Goal: Task Accomplishment & Management: Use online tool/utility

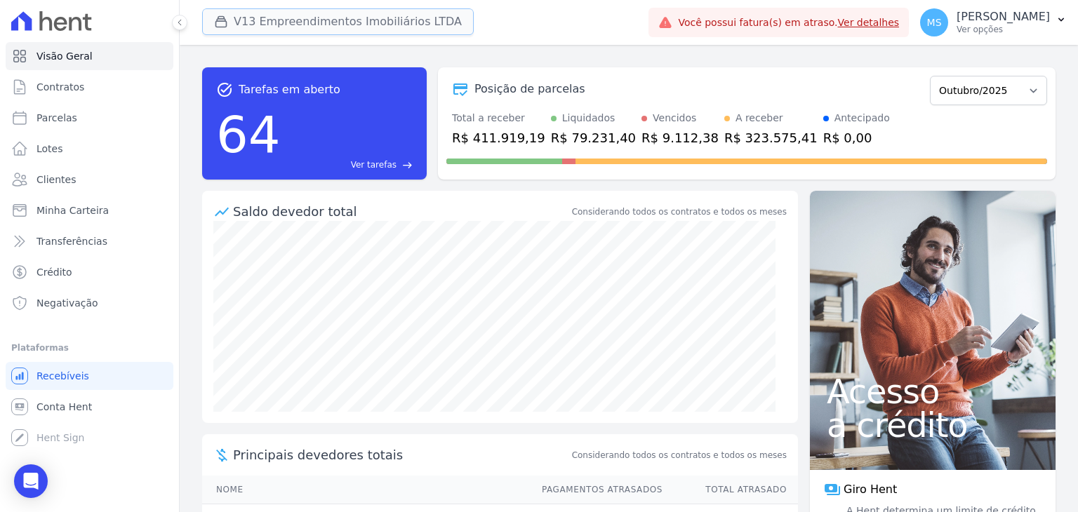
click at [312, 23] on button "V13 Empreendimentos Imobiliários LTDA" at bounding box center [338, 21] width 272 height 27
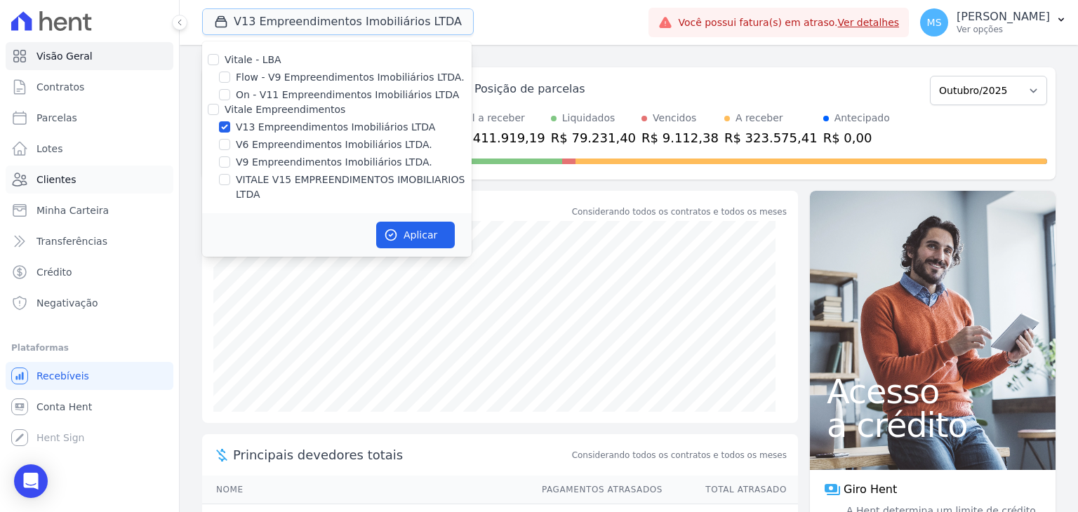
click at [66, 179] on span "Clientes" at bounding box center [55, 180] width 39 height 14
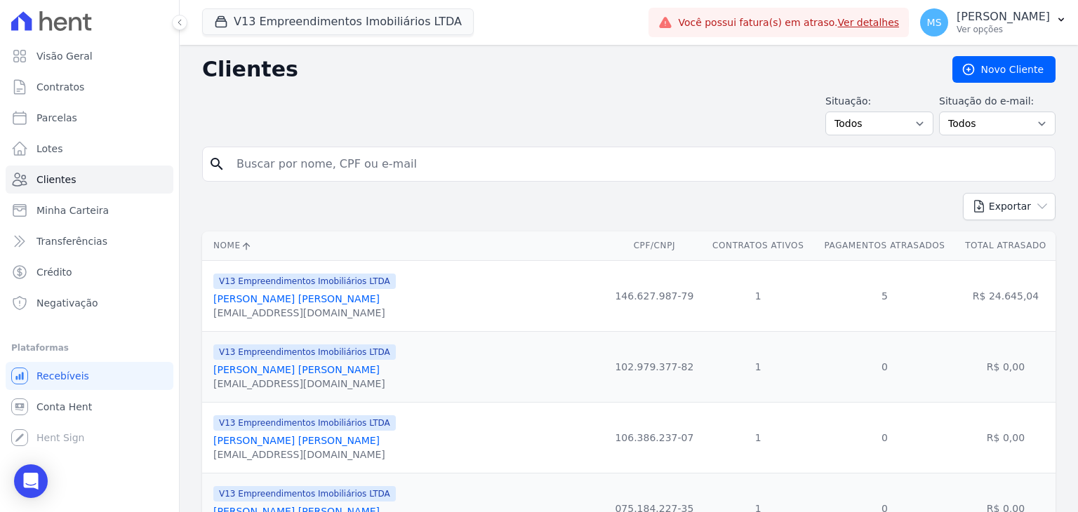
click at [331, 171] on input "search" at bounding box center [638, 164] width 821 height 28
type input "victor"
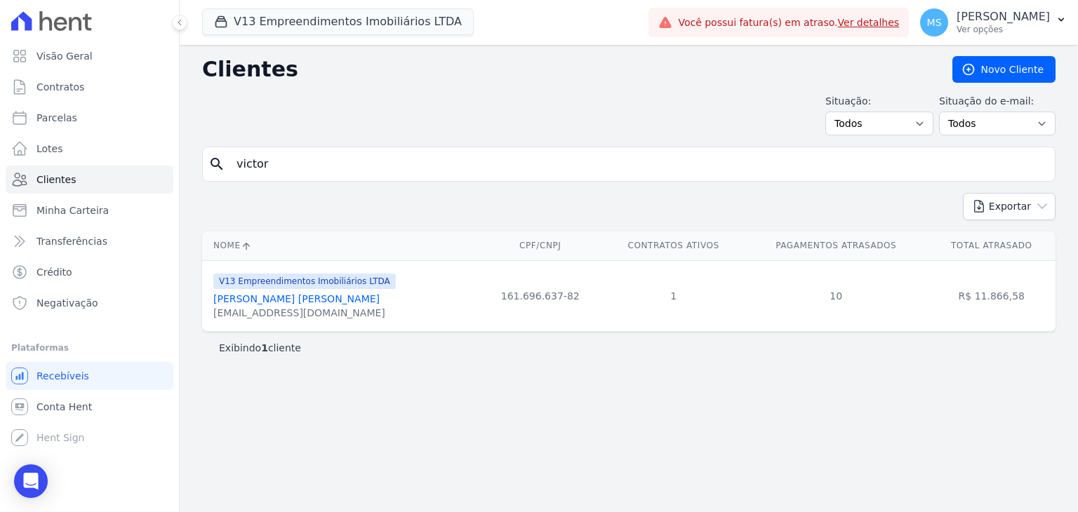
click at [329, 302] on link "Victor Hugo Bazilio Estevam" at bounding box center [296, 298] width 166 height 11
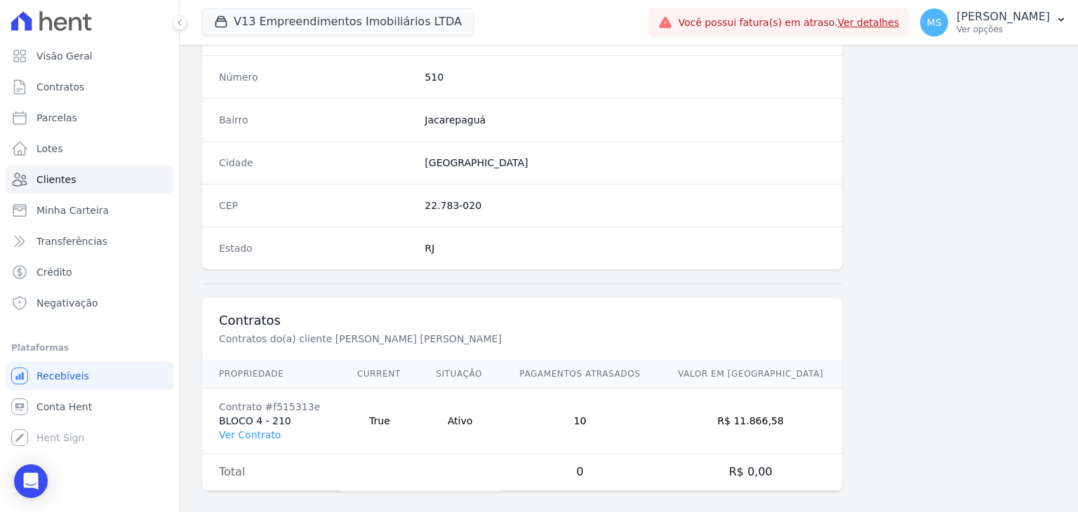
scroll to position [797, 0]
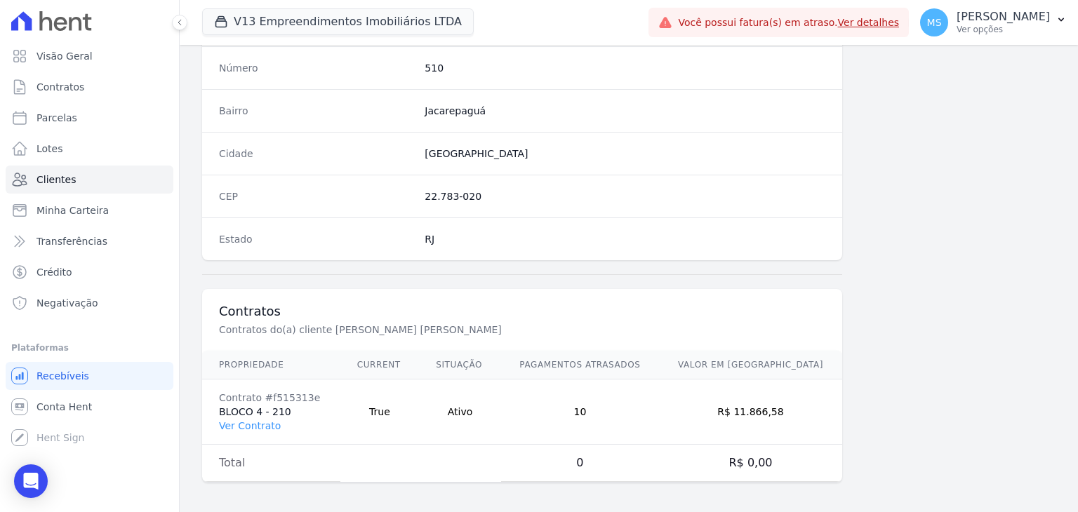
click at [268, 428] on td "Contrato #f515313e BLOCO 4 - 210 Ver Contrato" at bounding box center [271, 412] width 138 height 65
click at [267, 426] on link "Ver Contrato" at bounding box center [250, 425] width 62 height 11
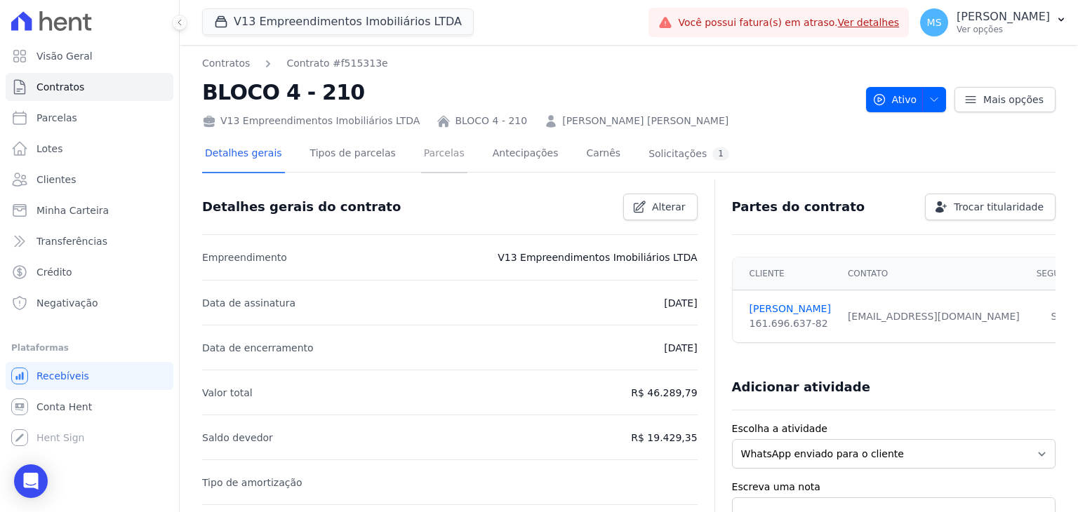
click at [421, 155] on link "Parcelas" at bounding box center [444, 154] width 46 height 37
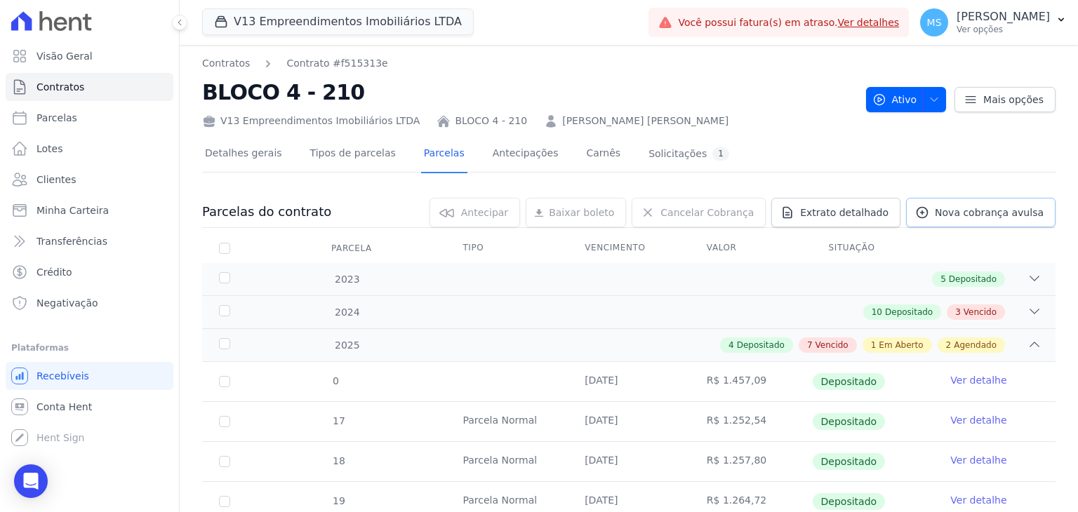
click at [960, 213] on span "Nova cobrança avulsa" at bounding box center [989, 213] width 109 height 14
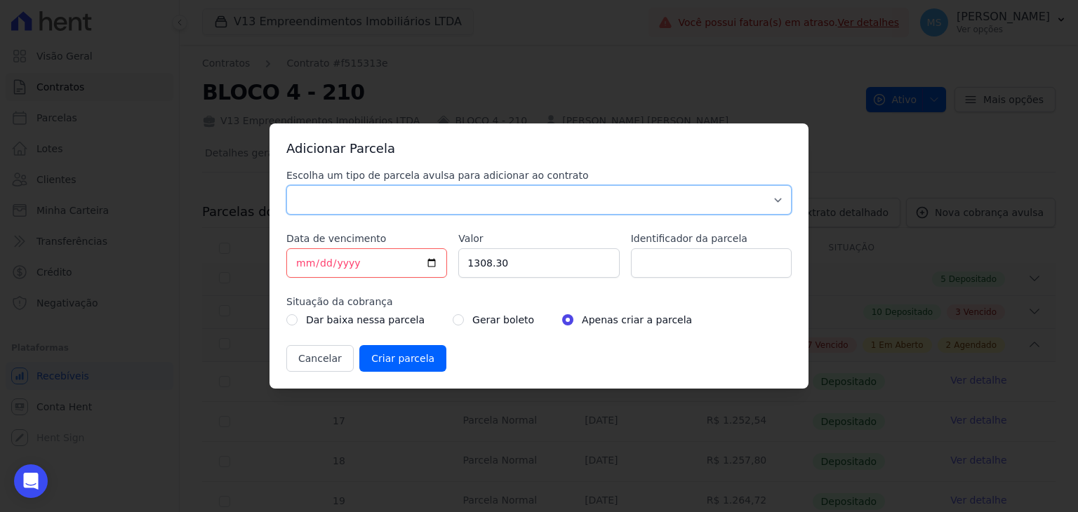
drag, startPoint x: 352, startPoint y: 201, endPoint x: 349, endPoint y: 210, distance: 8.9
click at [352, 201] on select "Parcela Normal Sinal Caução Intercalada Chaves Pré Chaves Pós Chaves Taxas Quit…" at bounding box center [538, 199] width 505 height 29
select select "others"
click at [286, 185] on select "Parcela Normal Sinal Caução Intercalada Chaves Pré Chaves Pós Chaves Taxas Quit…" at bounding box center [538, 199] width 505 height 29
click at [298, 265] on input "[DATE]" at bounding box center [366, 262] width 161 height 29
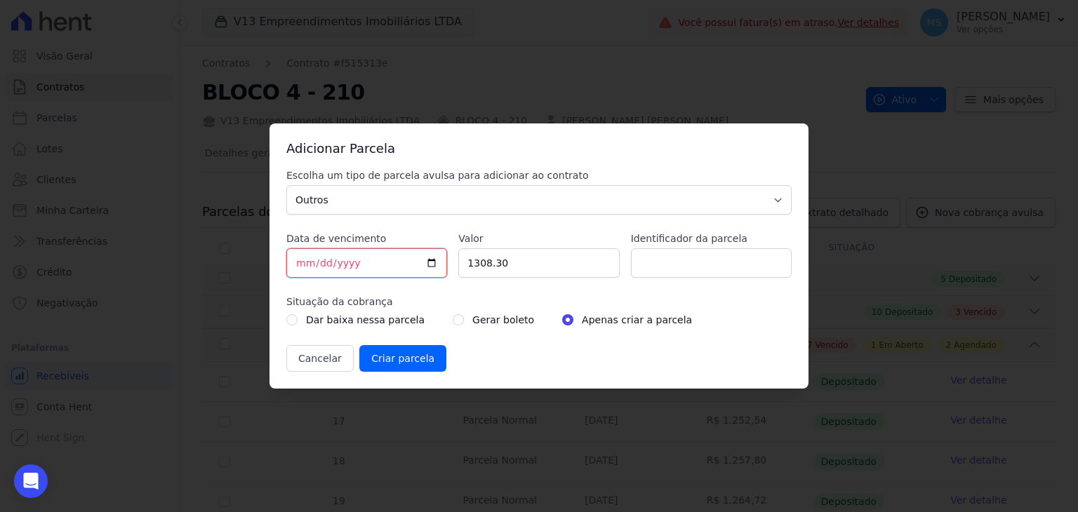
type input "[DATE]"
type input "1"
type input "2000.00"
type input "BOLETO AVULSO - ACORDO"
drag, startPoint x: 457, startPoint y: 319, endPoint x: 441, endPoint y: 328, distance: 18.5
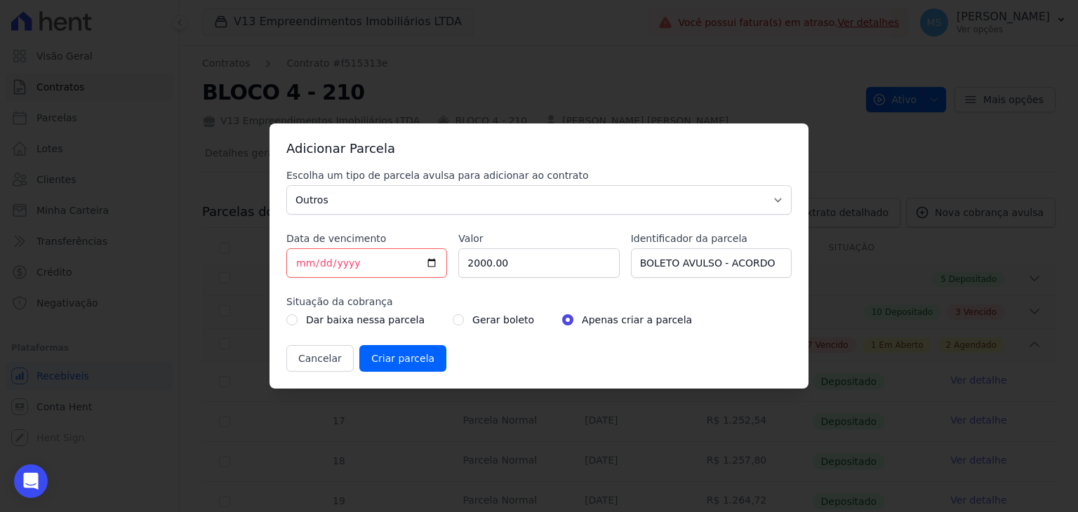
click at [457, 319] on div "Gerar boleto" at bounding box center [493, 320] width 81 height 17
click at [453, 319] on input "radio" at bounding box center [458, 319] width 11 height 11
radio input "true"
click at [411, 361] on input "Criar parcela" at bounding box center [402, 358] width 87 height 27
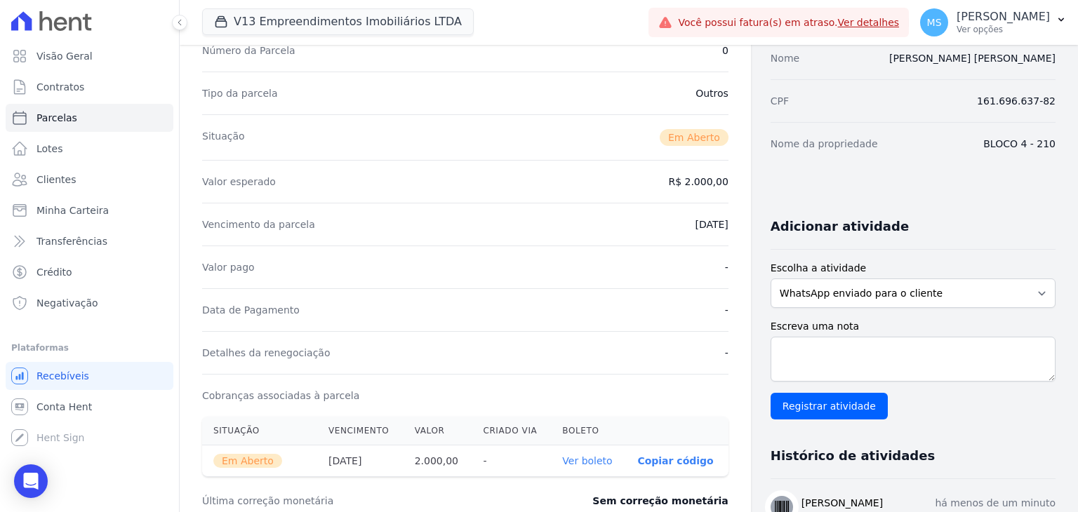
scroll to position [281, 0]
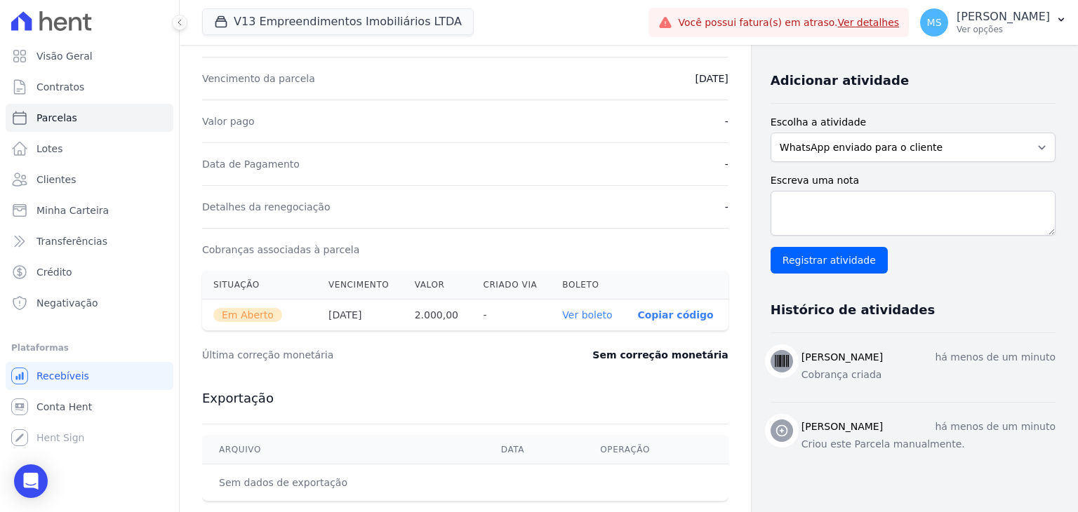
click at [587, 321] on th "Ver boleto" at bounding box center [588, 316] width 75 height 32
click at [587, 314] on link "Ver boleto" at bounding box center [587, 314] width 50 height 11
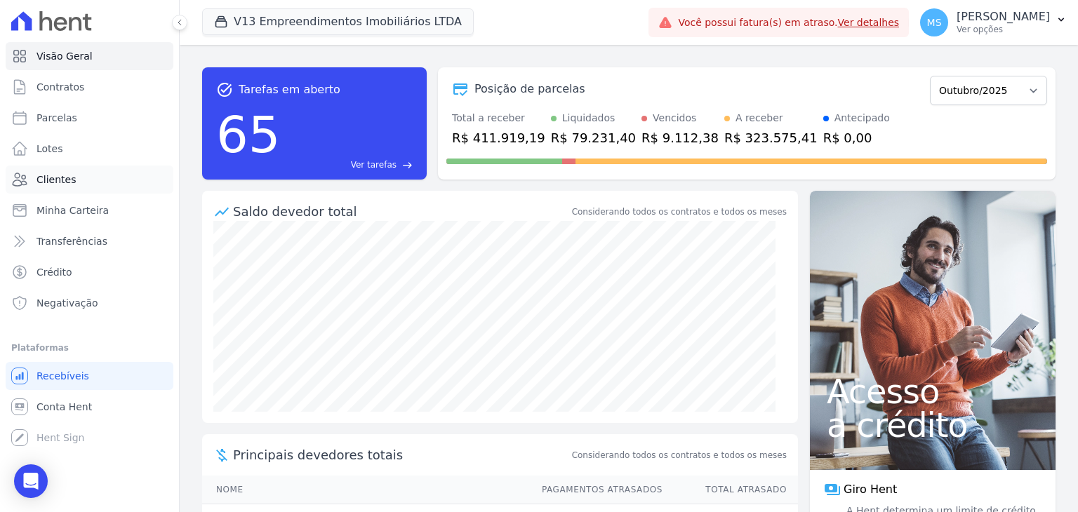
click at [38, 178] on span "Clientes" at bounding box center [55, 180] width 39 height 14
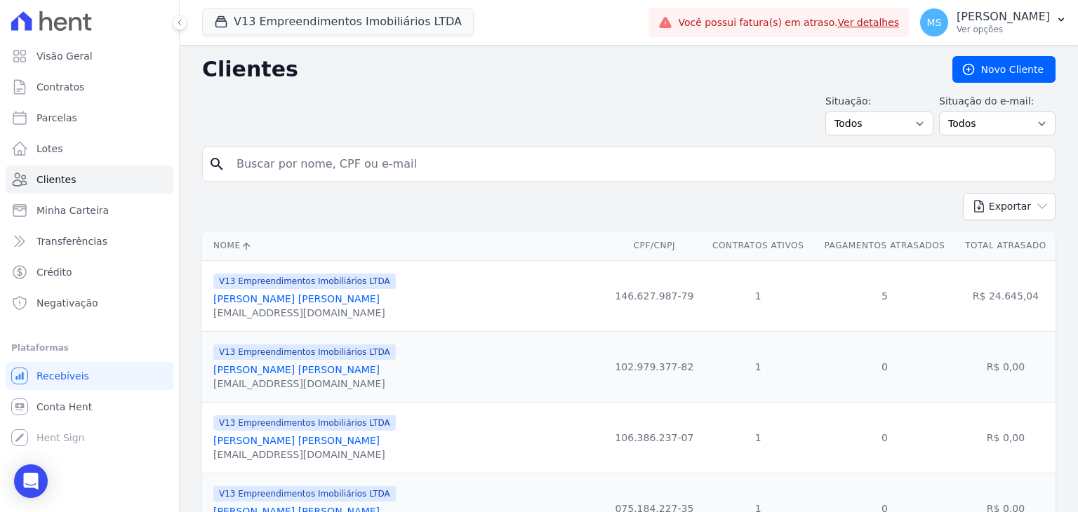
click at [332, 150] on input "search" at bounding box center [638, 164] width 821 height 28
type input "camila"
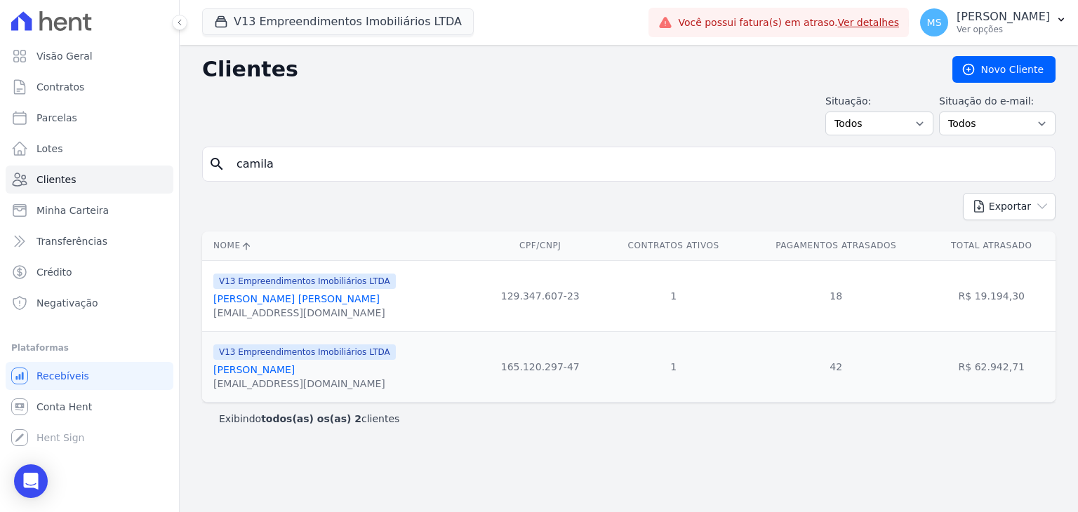
click at [300, 304] on link "[PERSON_NAME] [PERSON_NAME]" at bounding box center [296, 298] width 166 height 11
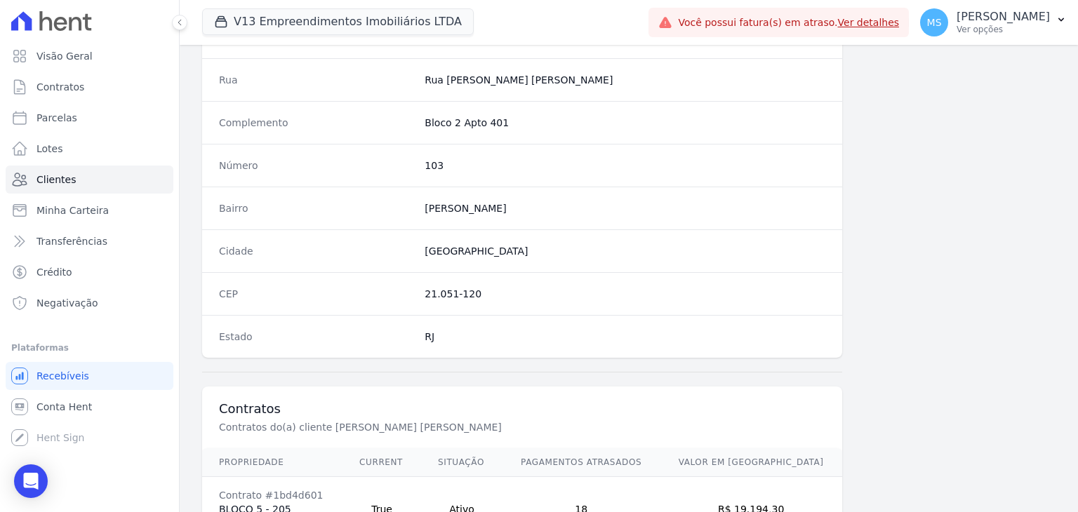
scroll to position [797, 0]
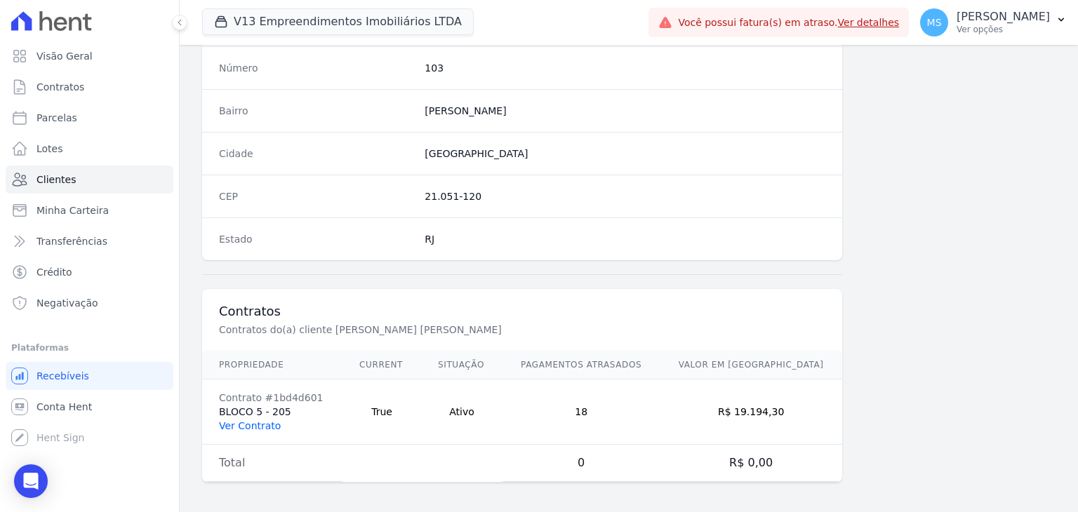
click at [244, 427] on link "Ver Contrato" at bounding box center [250, 425] width 62 height 11
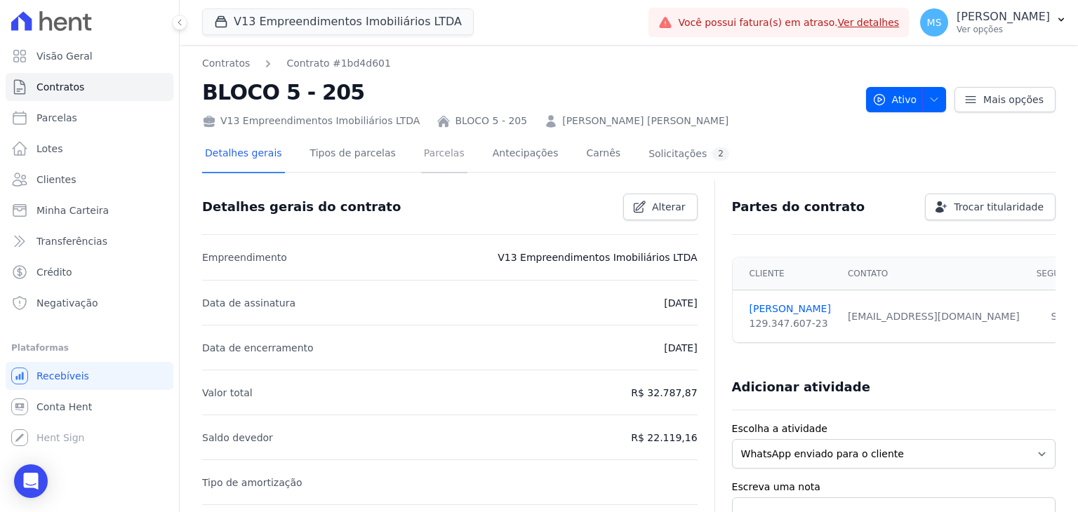
click at [425, 149] on link "Parcelas" at bounding box center [444, 154] width 46 height 37
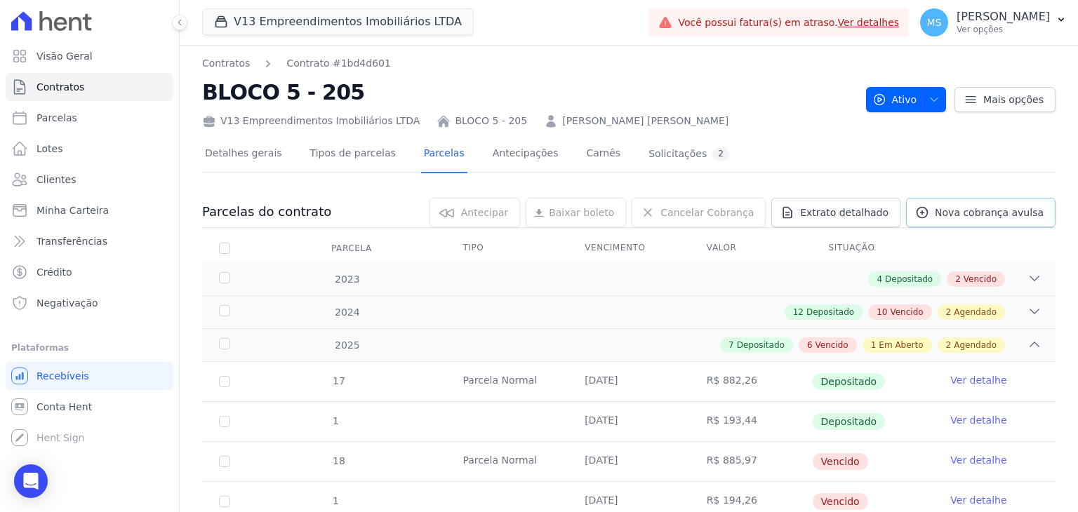
click at [985, 211] on span "Nova cobrança avulsa" at bounding box center [989, 213] width 109 height 14
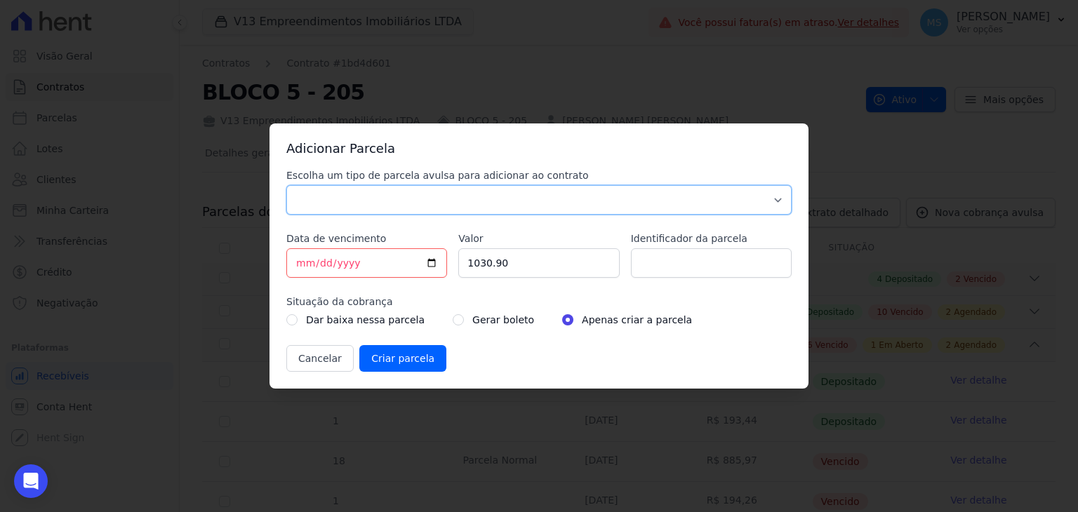
click at [420, 203] on select "Parcela Normal Sinal Caução Intercalada Chaves Pré Chaves Pós Chaves Taxas Quit…" at bounding box center [538, 199] width 505 height 29
select select "others"
click at [286, 185] on select "Parcela Normal Sinal Caução Intercalada Chaves Pré Chaves Pós Chaves Taxas Quit…" at bounding box center [538, 199] width 505 height 29
click at [300, 260] on input "[DATE]" at bounding box center [366, 262] width 161 height 29
type input "[DATE]"
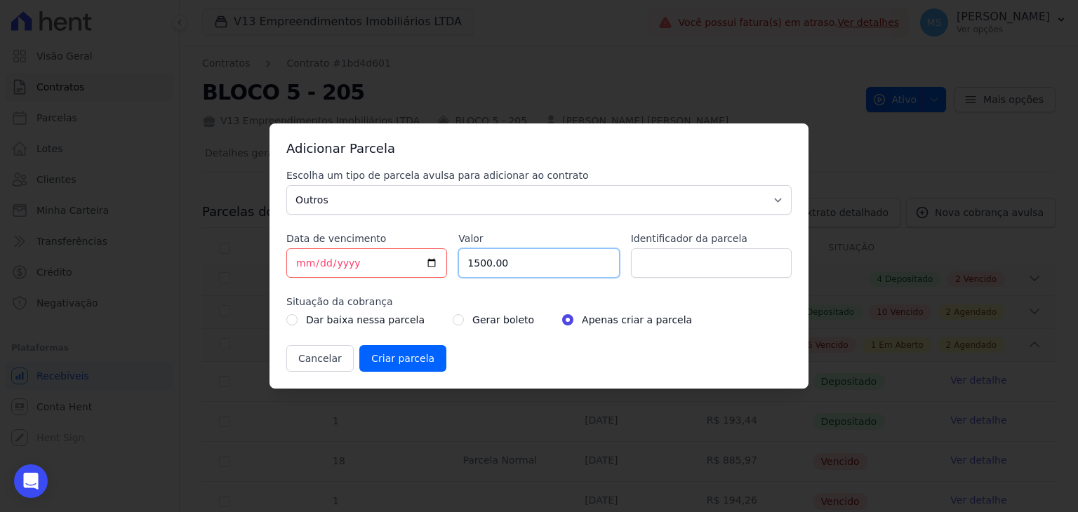
type input "1500.00"
type input "BOLETO AVULSO - ACORDO"
drag, startPoint x: 451, startPoint y: 319, endPoint x: 439, endPoint y: 332, distance: 16.9
click at [453, 319] on div "Gerar boleto" at bounding box center [493, 320] width 81 height 17
click at [453, 319] on input "radio" at bounding box center [458, 319] width 11 height 11
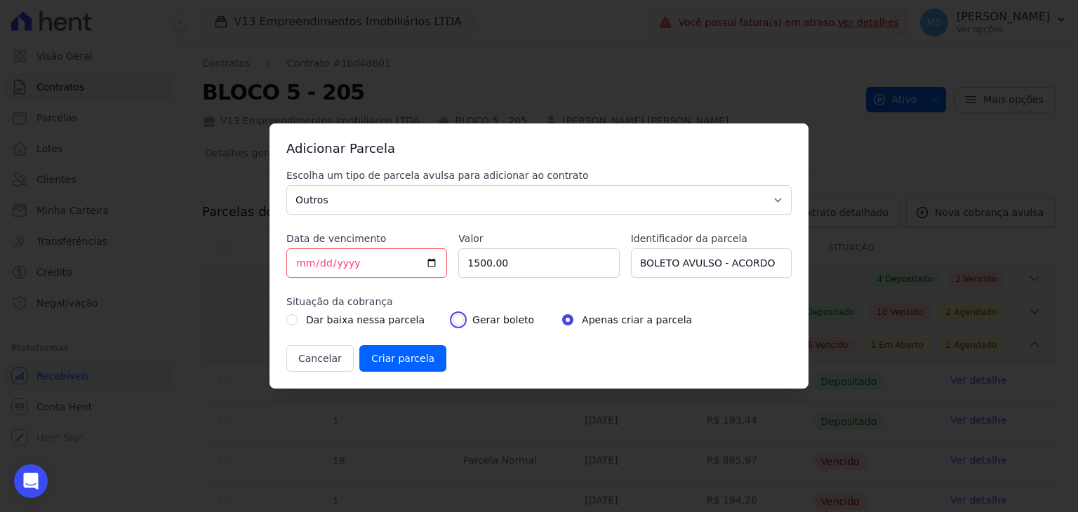
radio input "true"
click at [387, 381] on div "Adicionar Parcela Escolha um tipo de parcela avulsa para adicionar ao contrato …" at bounding box center [538, 256] width 539 height 265
click at [383, 366] on input "Criar parcela" at bounding box center [402, 358] width 87 height 27
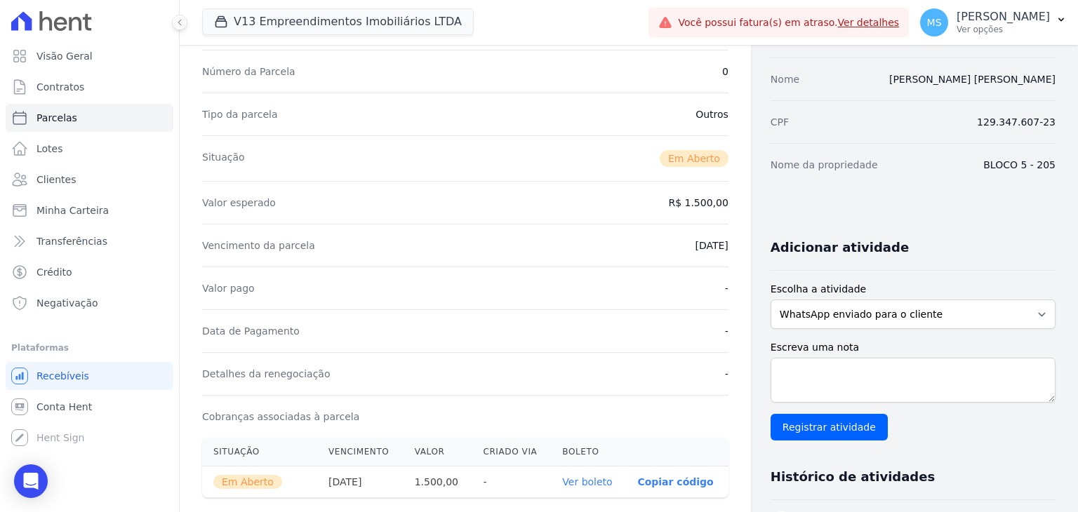
scroll to position [211, 0]
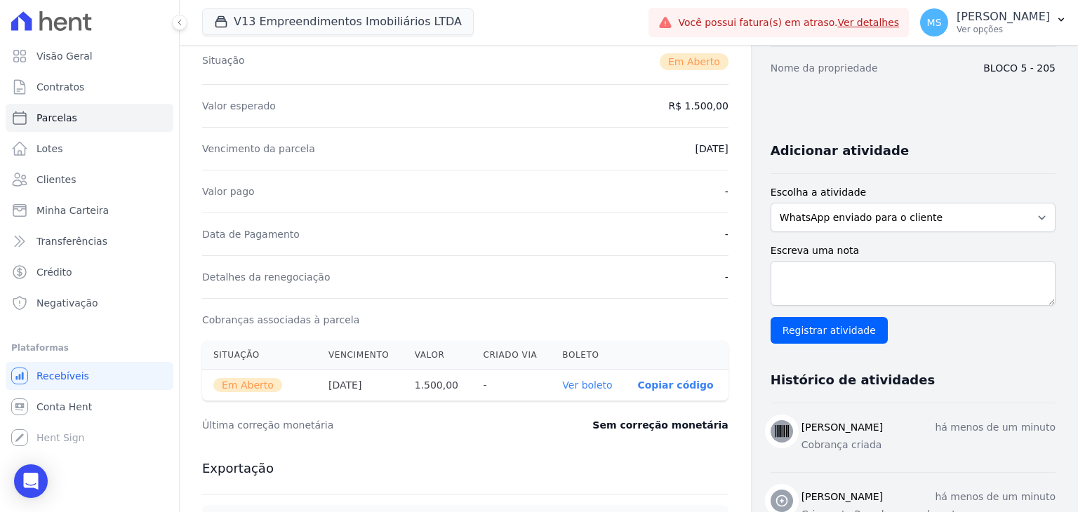
click at [590, 382] on link "Ver boleto" at bounding box center [587, 385] width 50 height 11
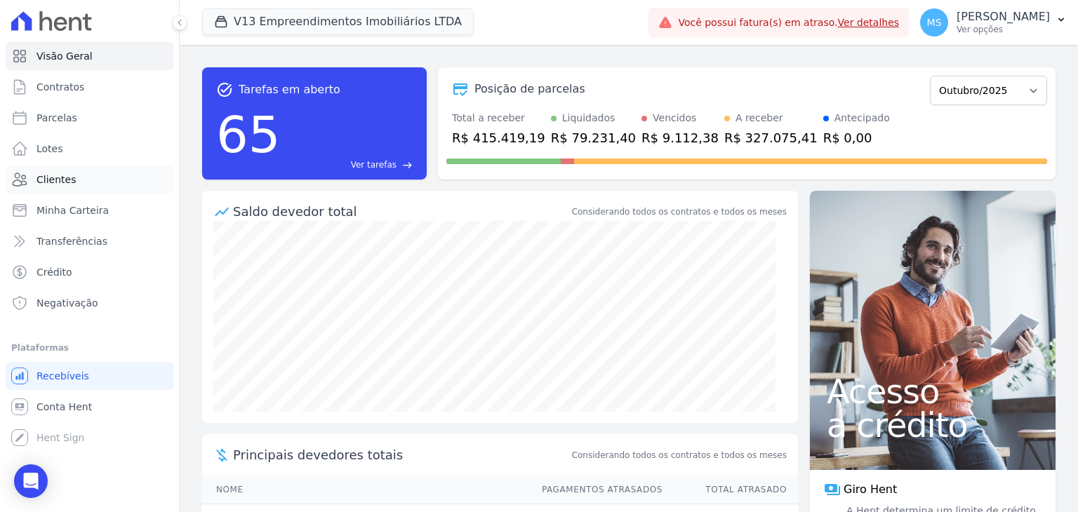
click at [74, 180] on link "Clientes" at bounding box center [90, 180] width 168 height 28
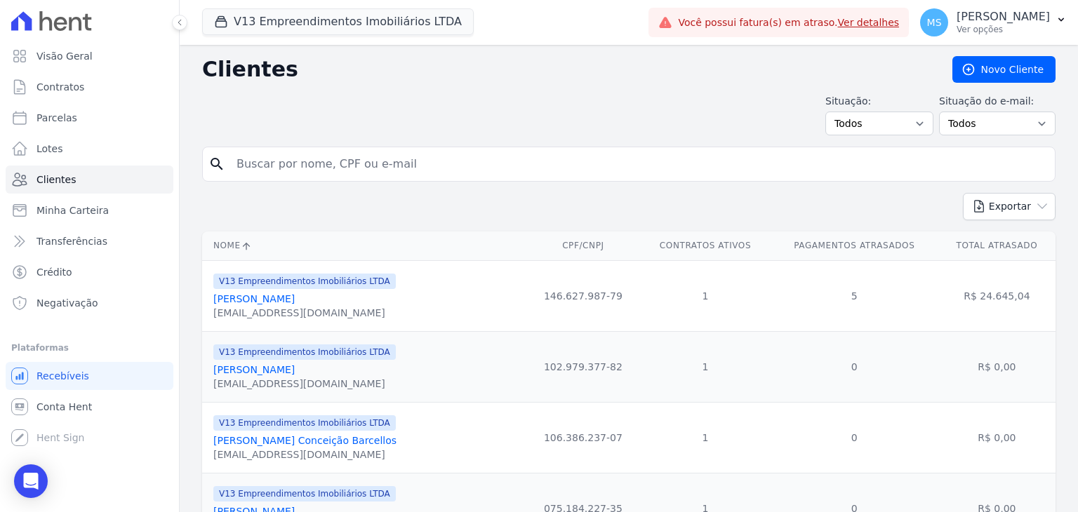
click at [413, 156] on input "search" at bounding box center [638, 164] width 821 height 28
type input "heloisa"
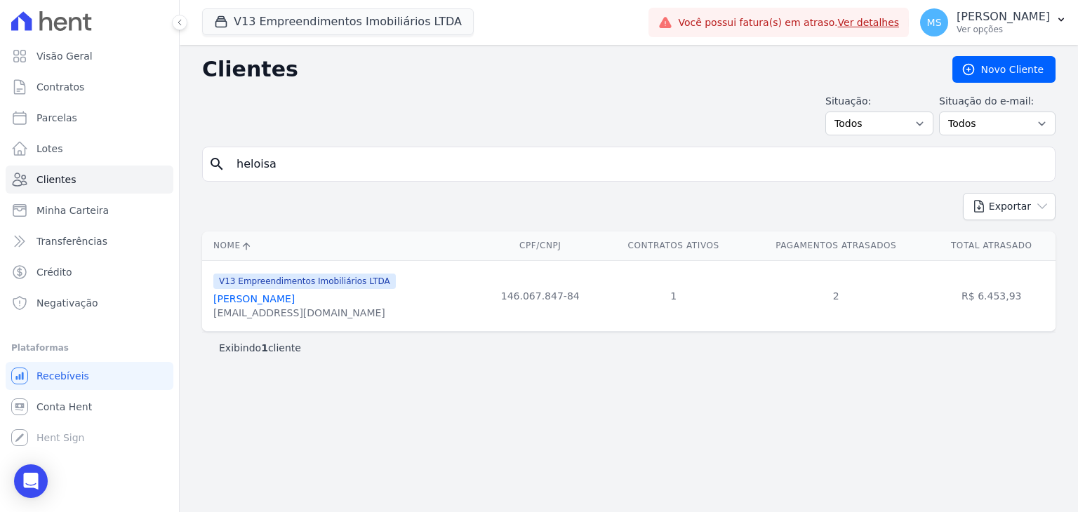
click at [295, 304] on link "Heloisa Helena Silva Do Nascimento" at bounding box center [253, 298] width 81 height 11
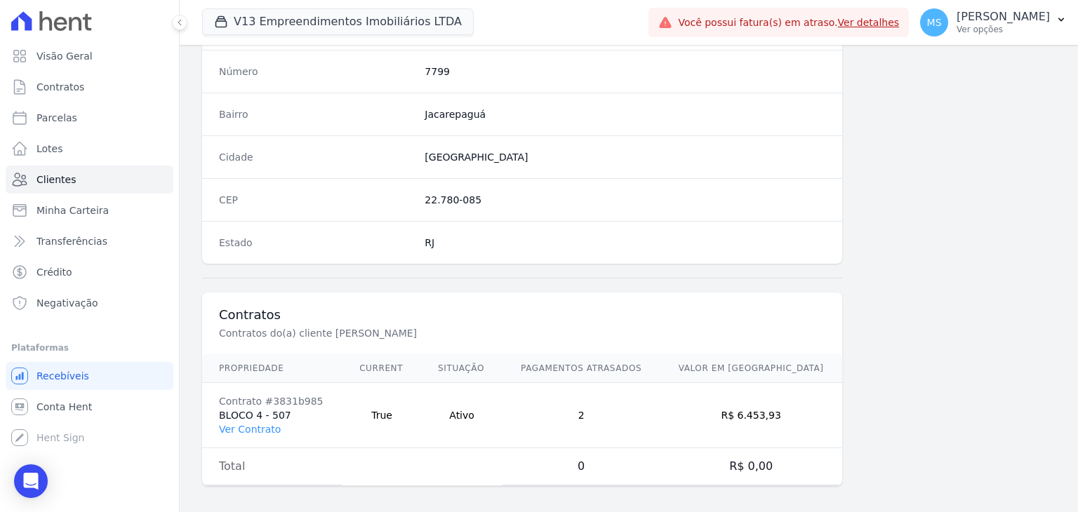
scroll to position [797, 0]
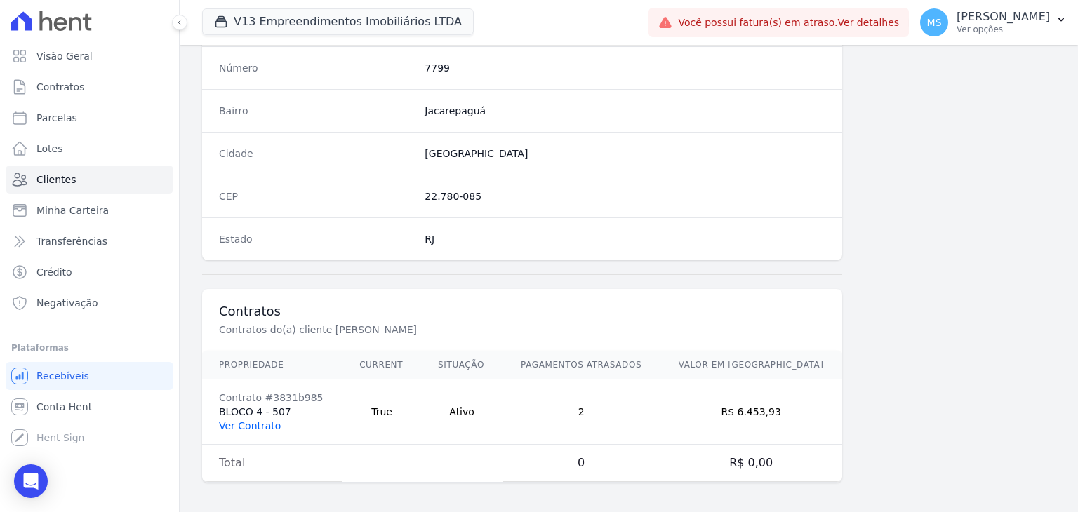
click at [237, 427] on td "Contrato #3831b985 BLOCO 4 - 507 Ver Contrato" at bounding box center [272, 412] width 140 height 65
click at [256, 421] on link "Ver Contrato" at bounding box center [250, 425] width 62 height 11
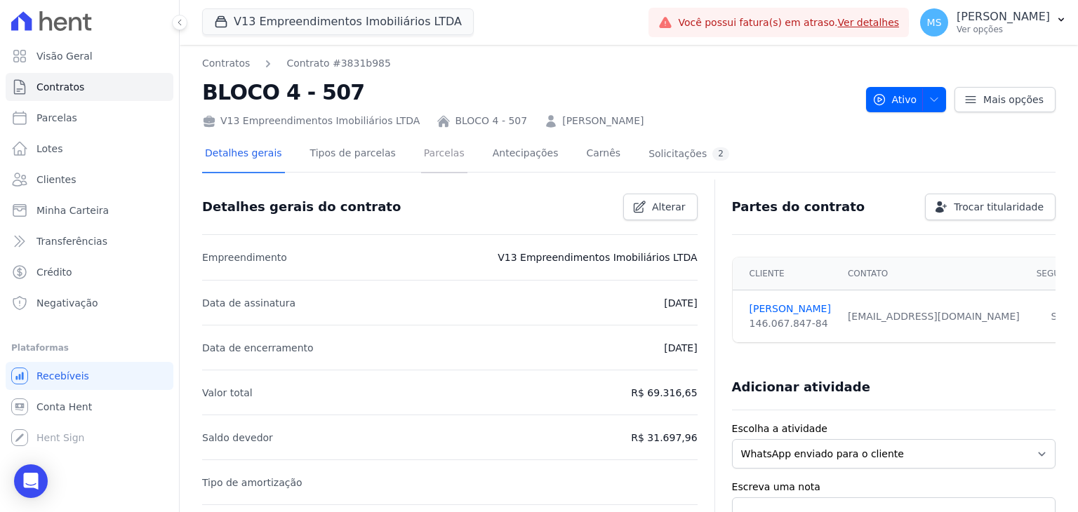
click at [425, 147] on link "Parcelas" at bounding box center [444, 154] width 46 height 37
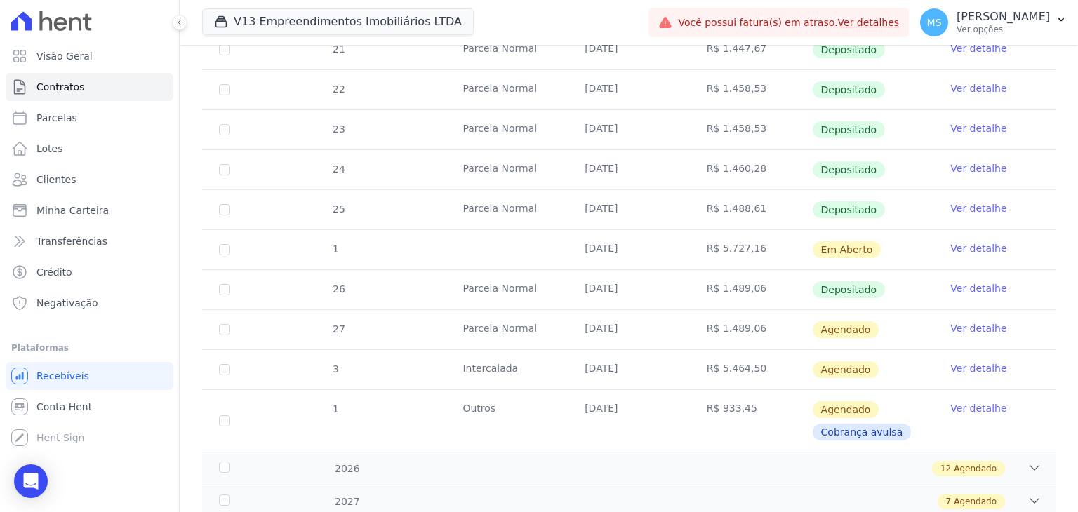
scroll to position [616, 0]
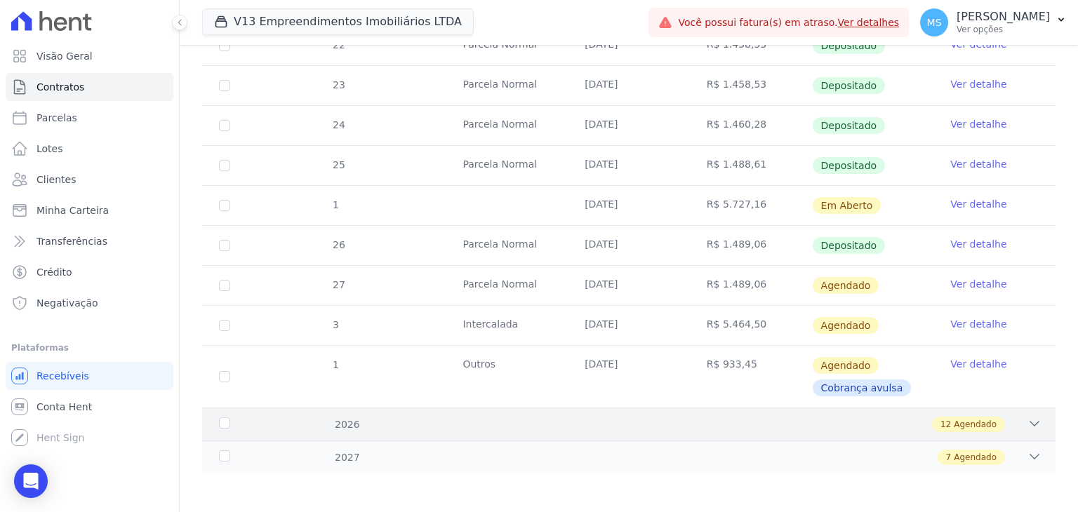
click at [980, 420] on span "Agendado" at bounding box center [975, 424] width 43 height 13
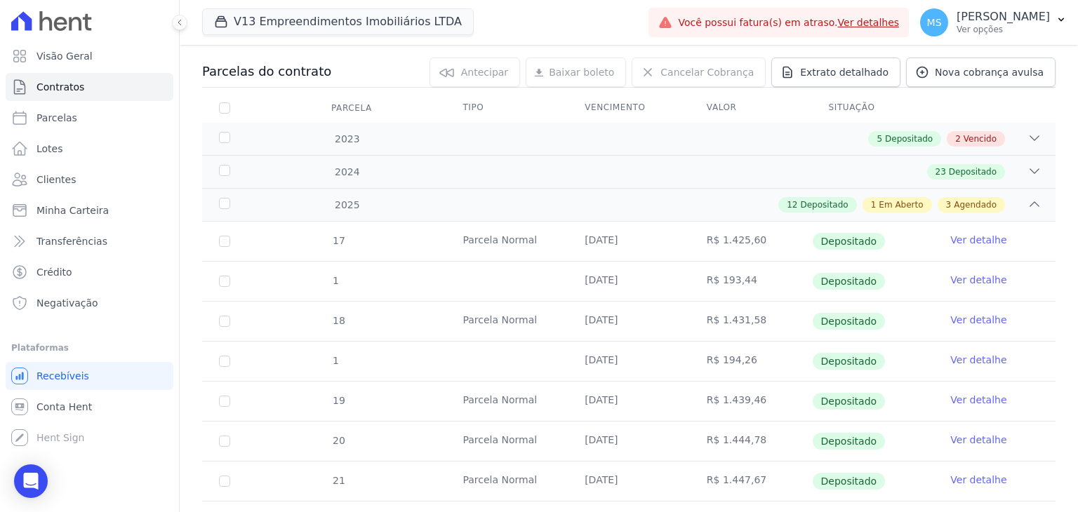
scroll to position [70, 0]
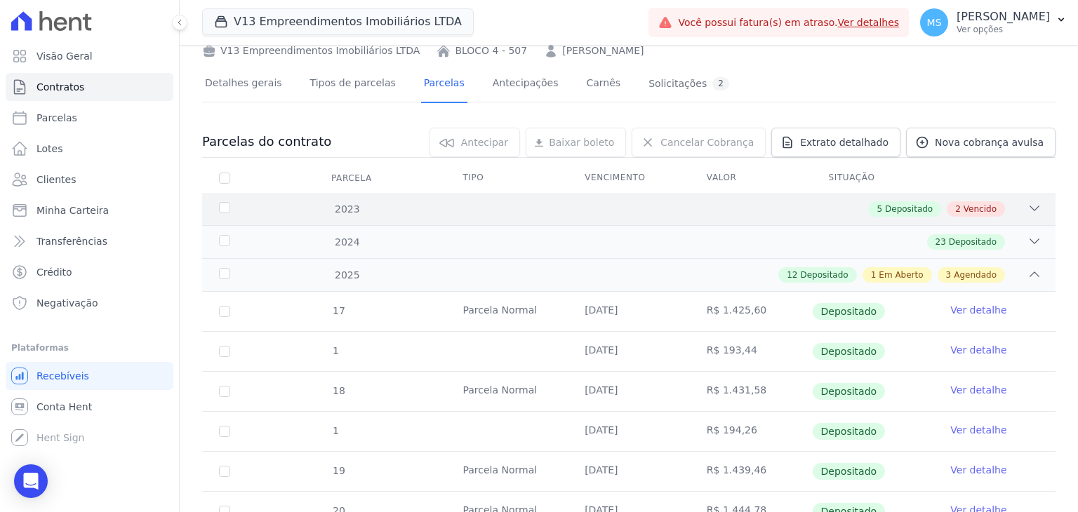
click at [856, 204] on div "5 Depositado 2 Vencido" at bounding box center [671, 208] width 742 height 15
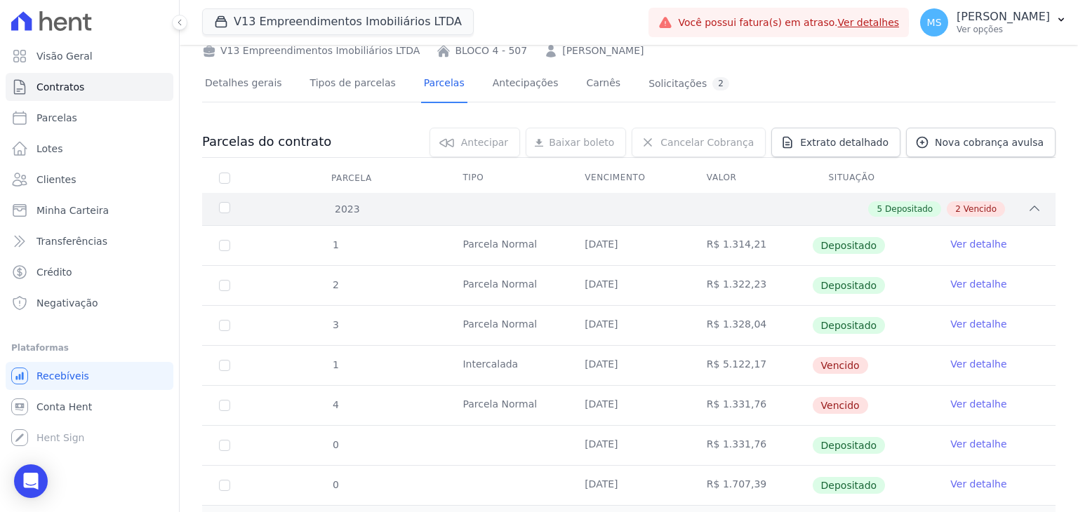
click at [983, 207] on span "Vencido" at bounding box center [980, 209] width 33 height 13
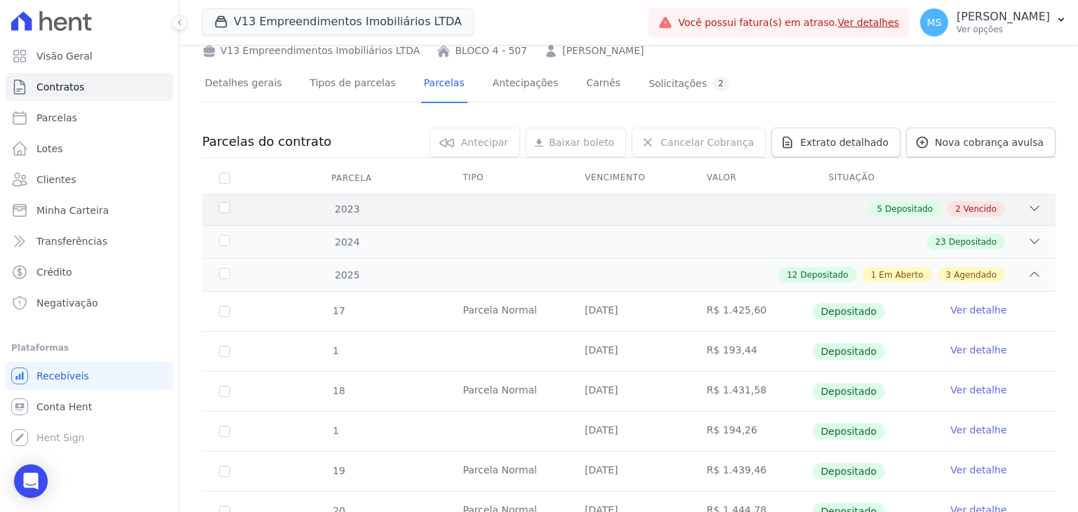
click at [983, 207] on span "Vencido" at bounding box center [980, 209] width 33 height 13
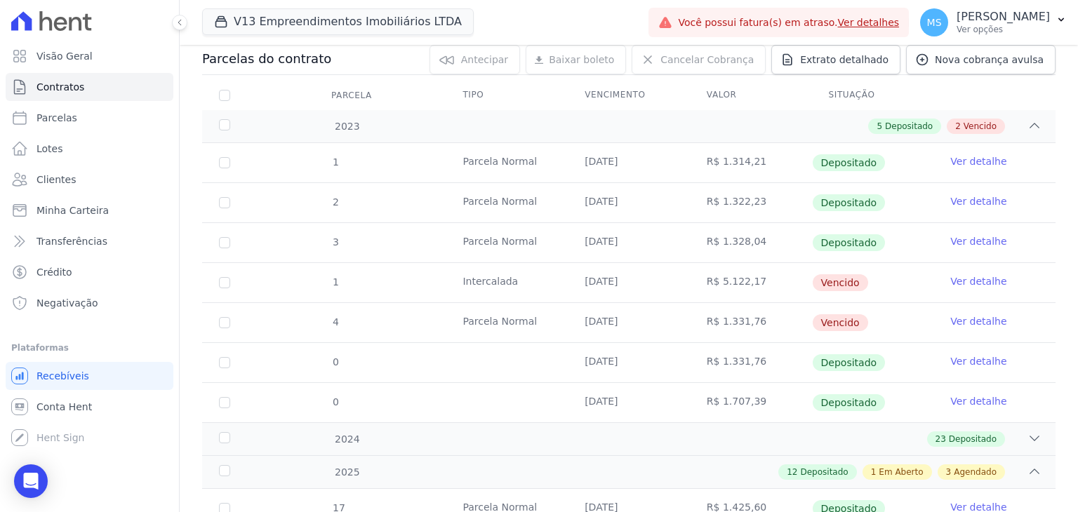
scroll to position [281, 0]
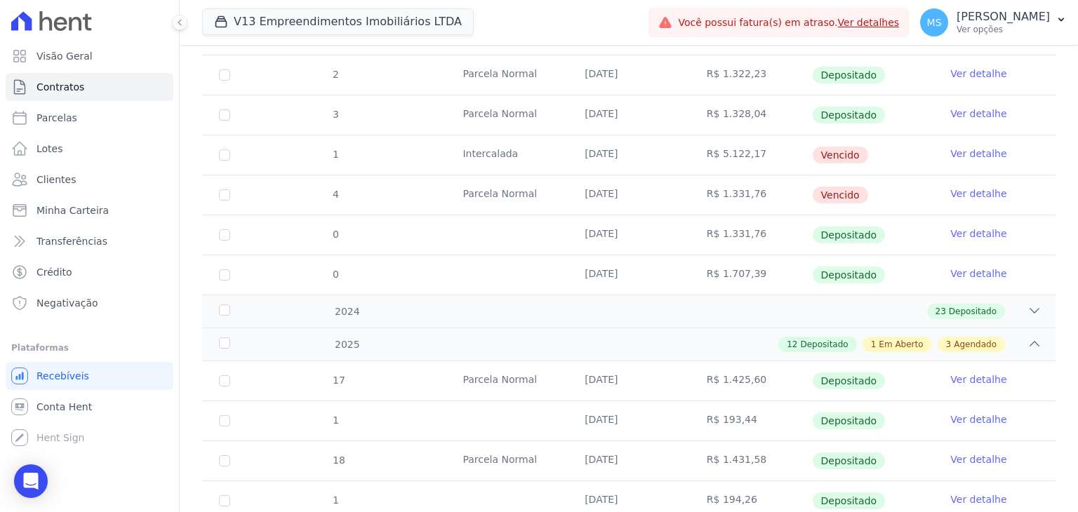
click at [968, 147] on link "Ver detalhe" at bounding box center [978, 154] width 56 height 14
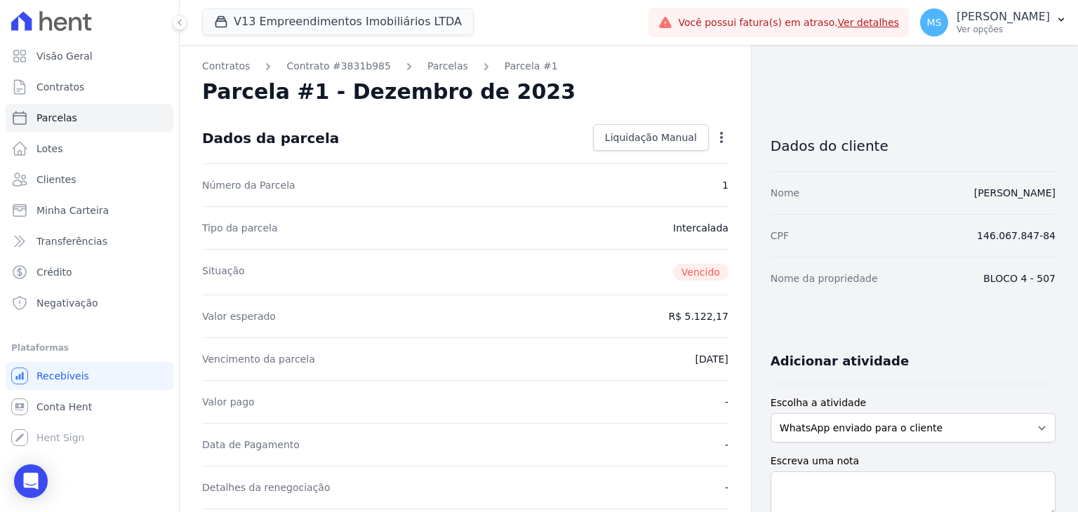
click at [714, 130] on div "Open options Alterar Renegociar" at bounding box center [719, 139] width 20 height 24
click at [714, 140] on icon "button" at bounding box center [721, 138] width 14 height 14
click at [604, 307] on div "Valor esperado R$ 5.122,17" at bounding box center [465, 316] width 526 height 43
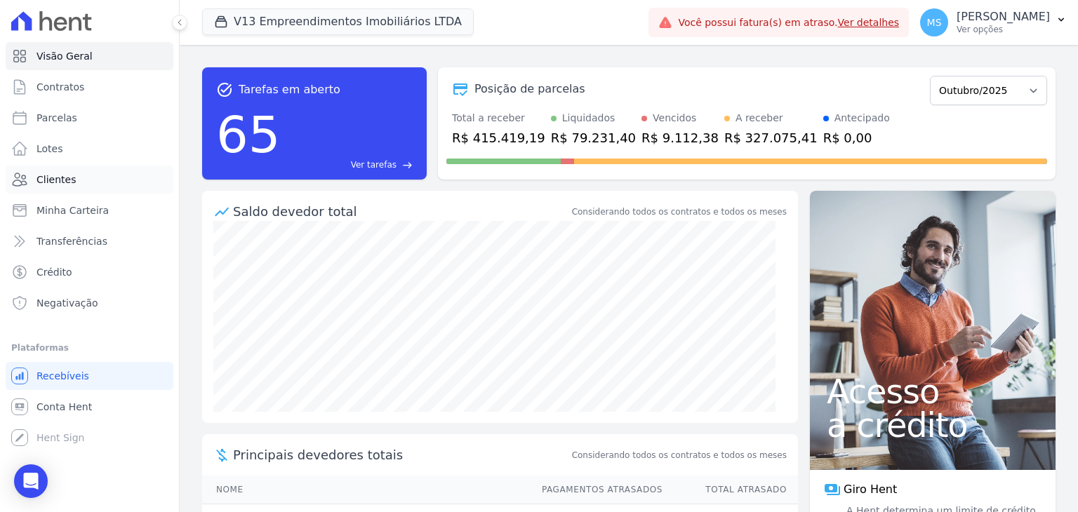
click at [32, 184] on link "Clientes" at bounding box center [90, 180] width 168 height 28
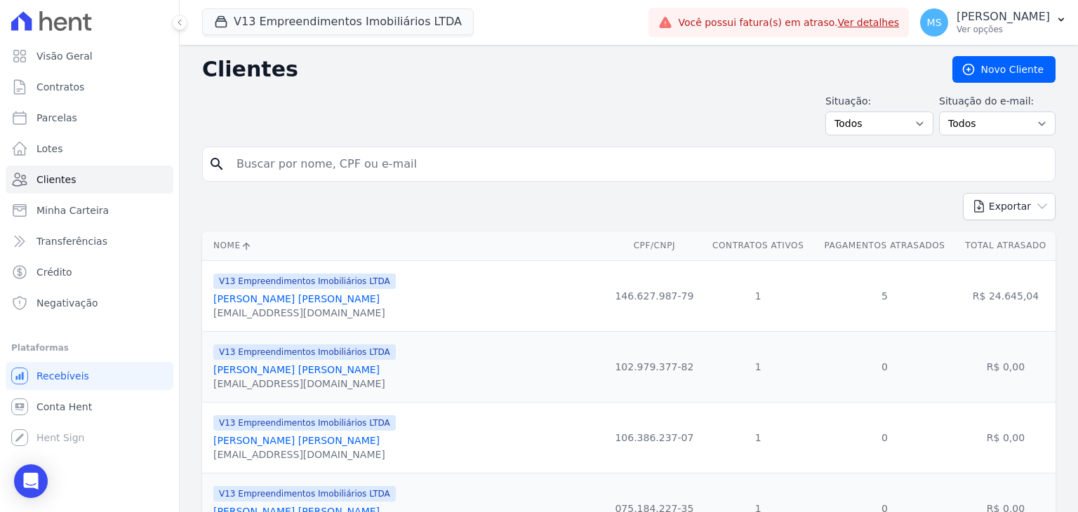
click at [368, 160] on input "search" at bounding box center [638, 164] width 821 height 28
type input "TATIANE"
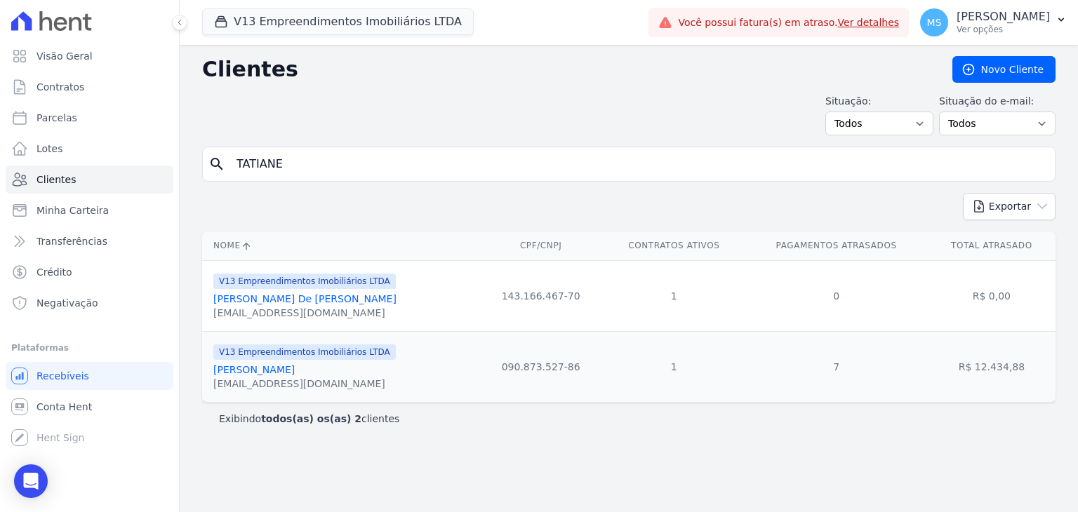
click at [295, 366] on link "[PERSON_NAME]" at bounding box center [253, 369] width 81 height 11
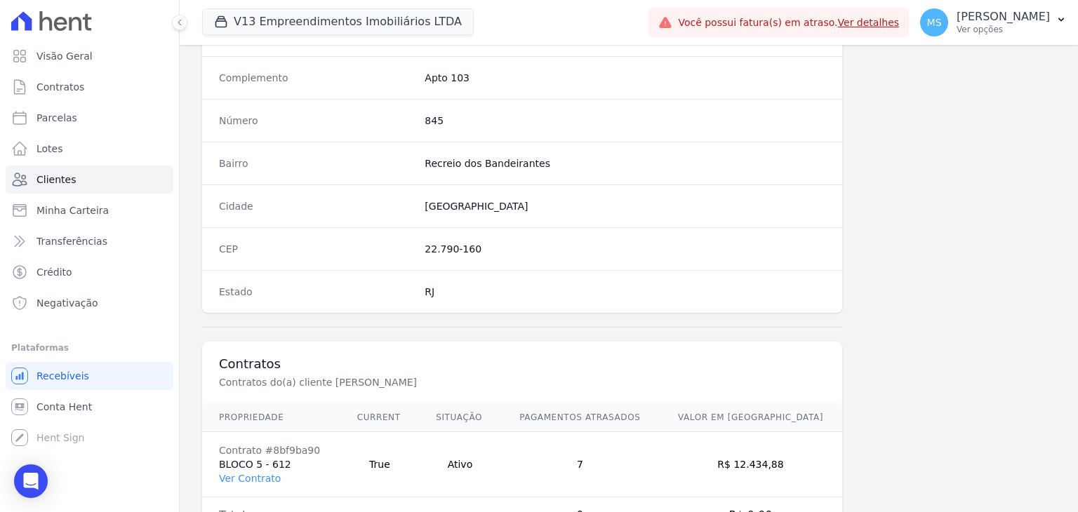
scroll to position [797, 0]
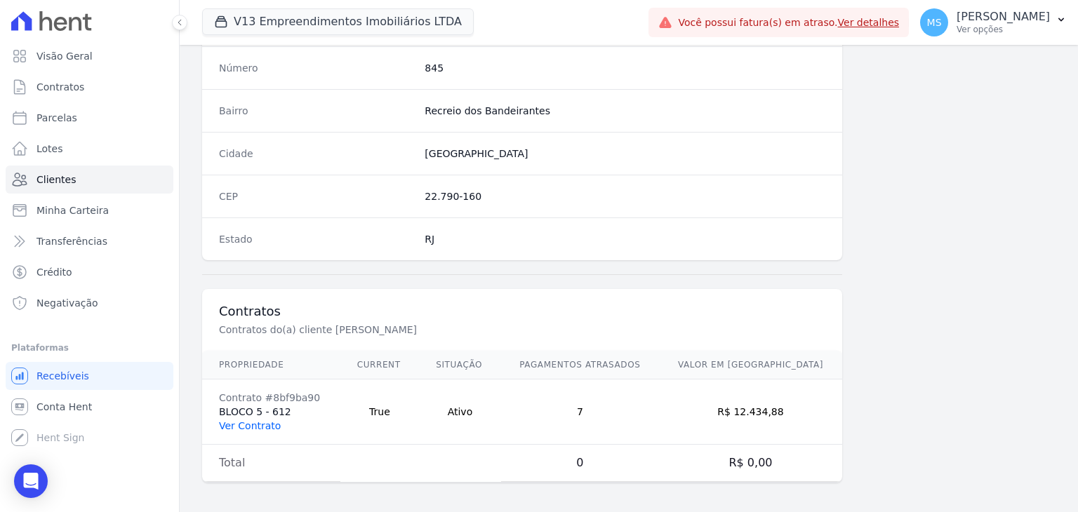
click at [239, 421] on link "Ver Contrato" at bounding box center [250, 425] width 62 height 11
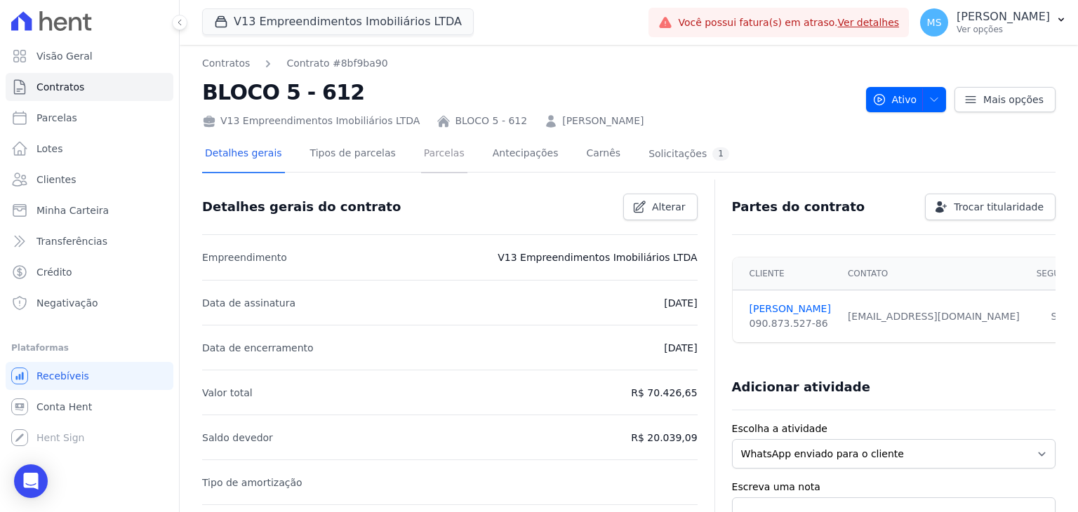
click at [427, 167] on link "Parcelas" at bounding box center [444, 154] width 46 height 37
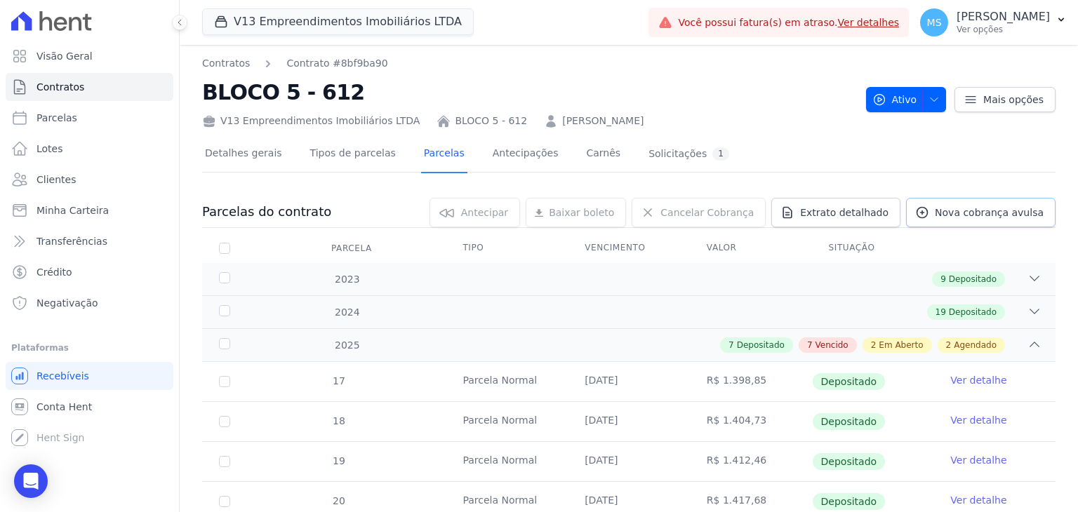
click at [959, 209] on span "Nova cobrança avulsa" at bounding box center [989, 213] width 109 height 14
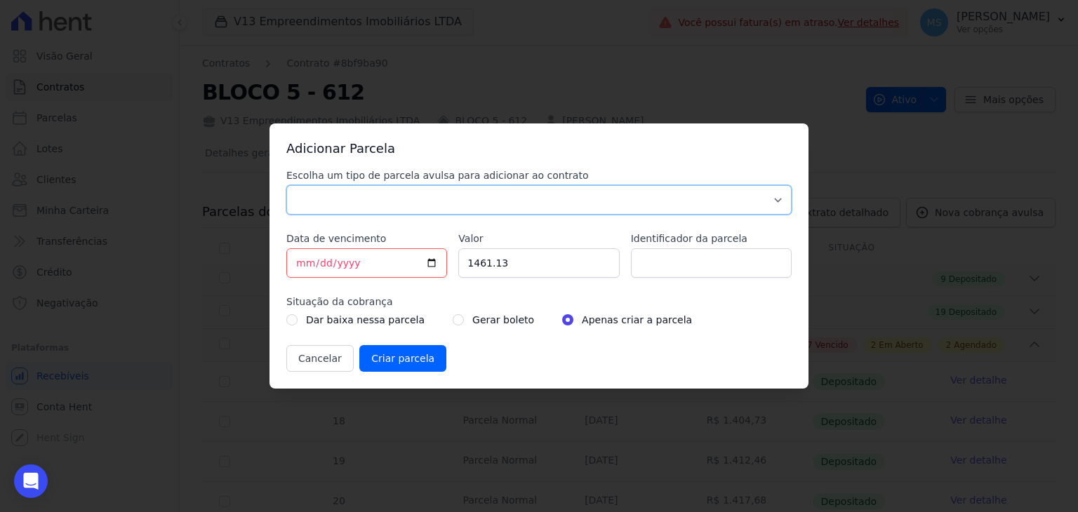
click at [323, 198] on select "Parcela Normal Sinal Caução Intercalada Chaves Pré Chaves Pós Chaves Taxas Quit…" at bounding box center [538, 199] width 505 height 29
select select "others"
click at [286, 185] on select "Parcela Normal Sinal Caução Intercalada Chaves Pré Chaves Pós Chaves Taxas Quit…" at bounding box center [538, 199] width 505 height 29
click at [305, 257] on input "[DATE]" at bounding box center [366, 262] width 161 height 29
type input "[DATE]"
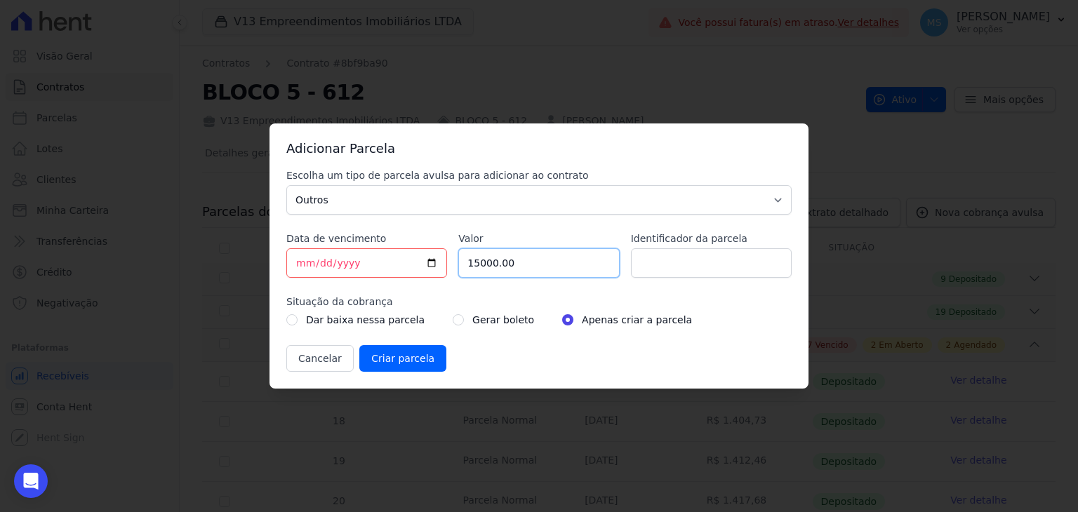
click at [491, 268] on input "15000.00" at bounding box center [538, 262] width 161 height 29
type input "1500.00"
click at [696, 271] on input "Identificador da parcela" at bounding box center [711, 262] width 161 height 29
type input "V"
type input "BOLETO AVULSO - ACORDO"
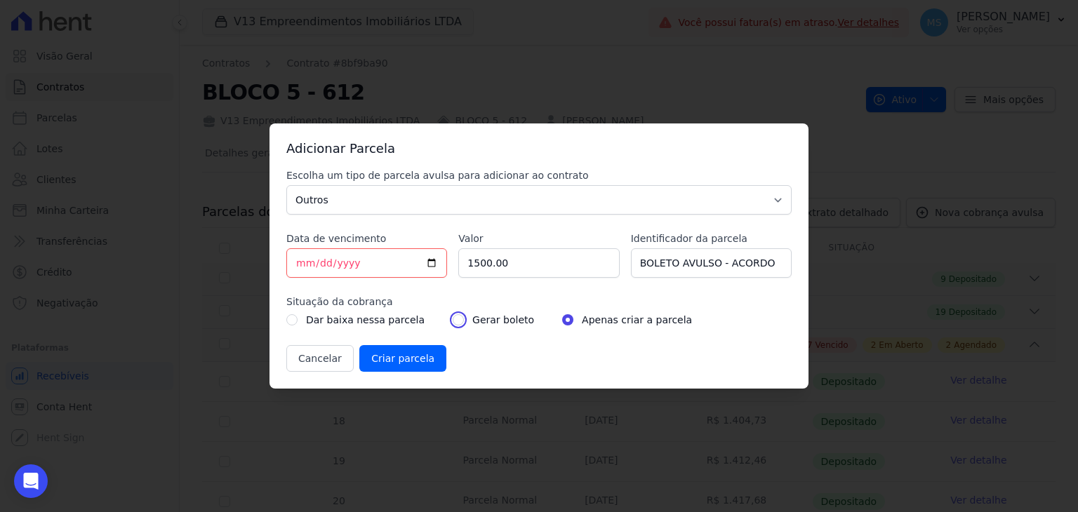
click at [453, 323] on input "radio" at bounding box center [458, 319] width 11 height 11
radio input "true"
click at [379, 366] on input "Criar parcela" at bounding box center [402, 358] width 87 height 27
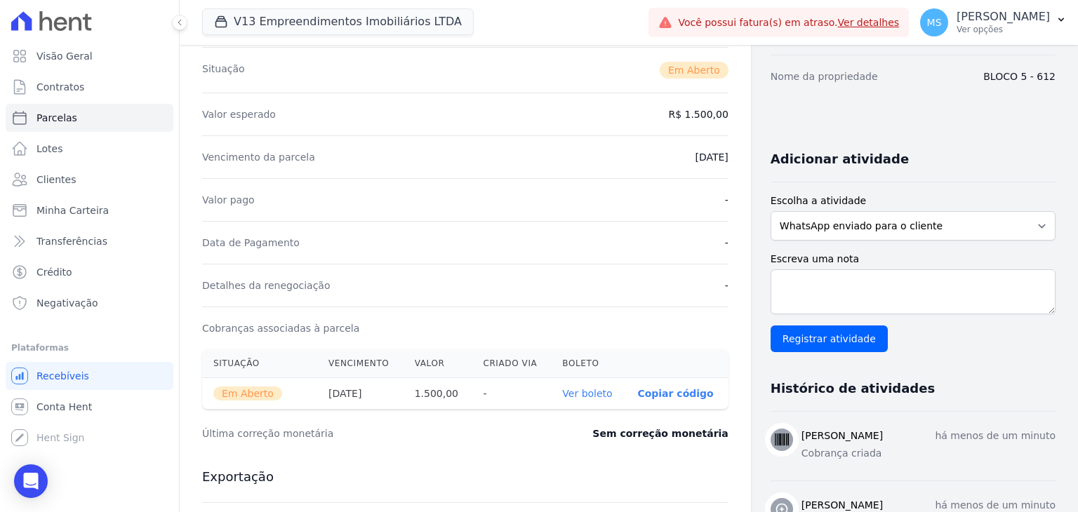
scroll to position [281, 0]
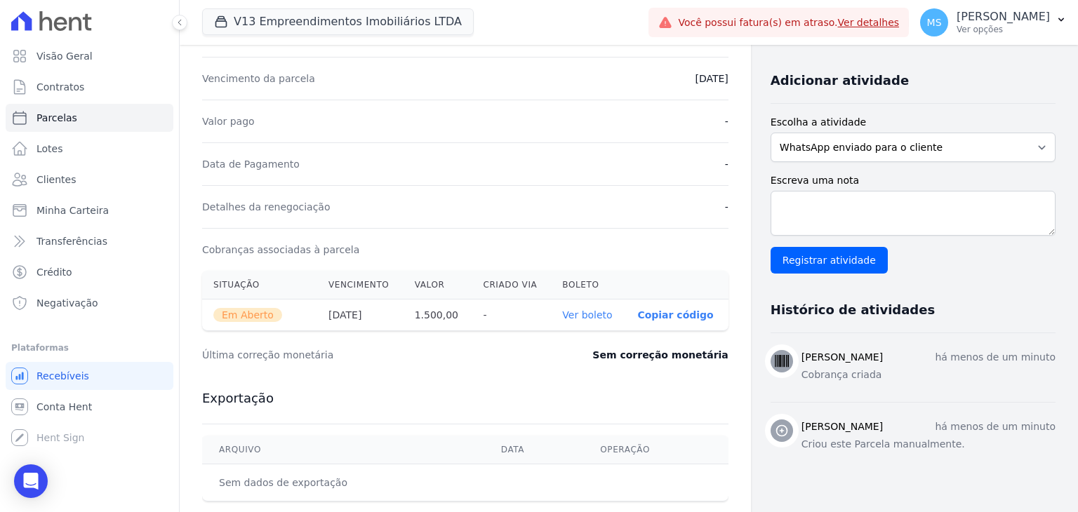
click at [583, 315] on link "Ver boleto" at bounding box center [587, 314] width 50 height 11
